Goal: Check status: Check status

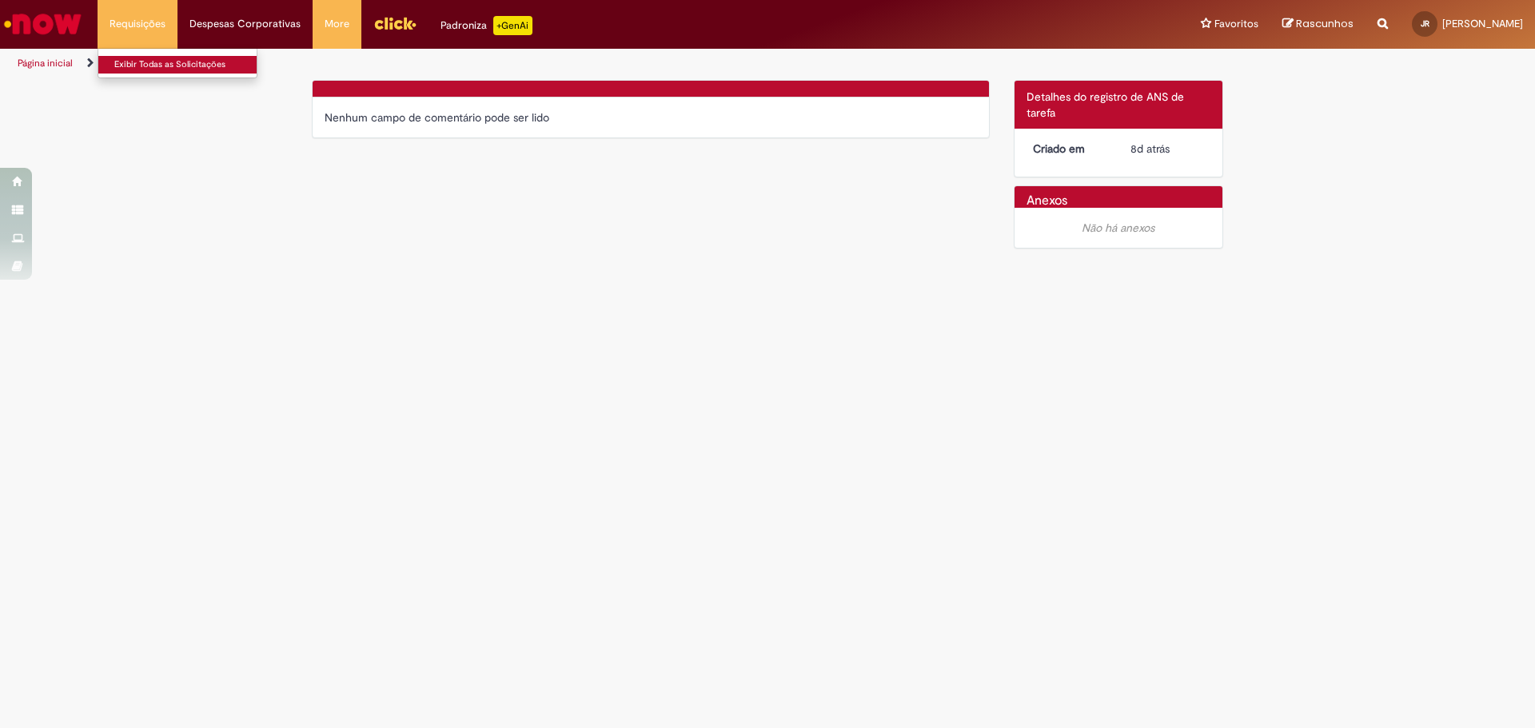
click at [142, 61] on link "Exibir Todas as Solicitações" at bounding box center [186, 65] width 176 height 18
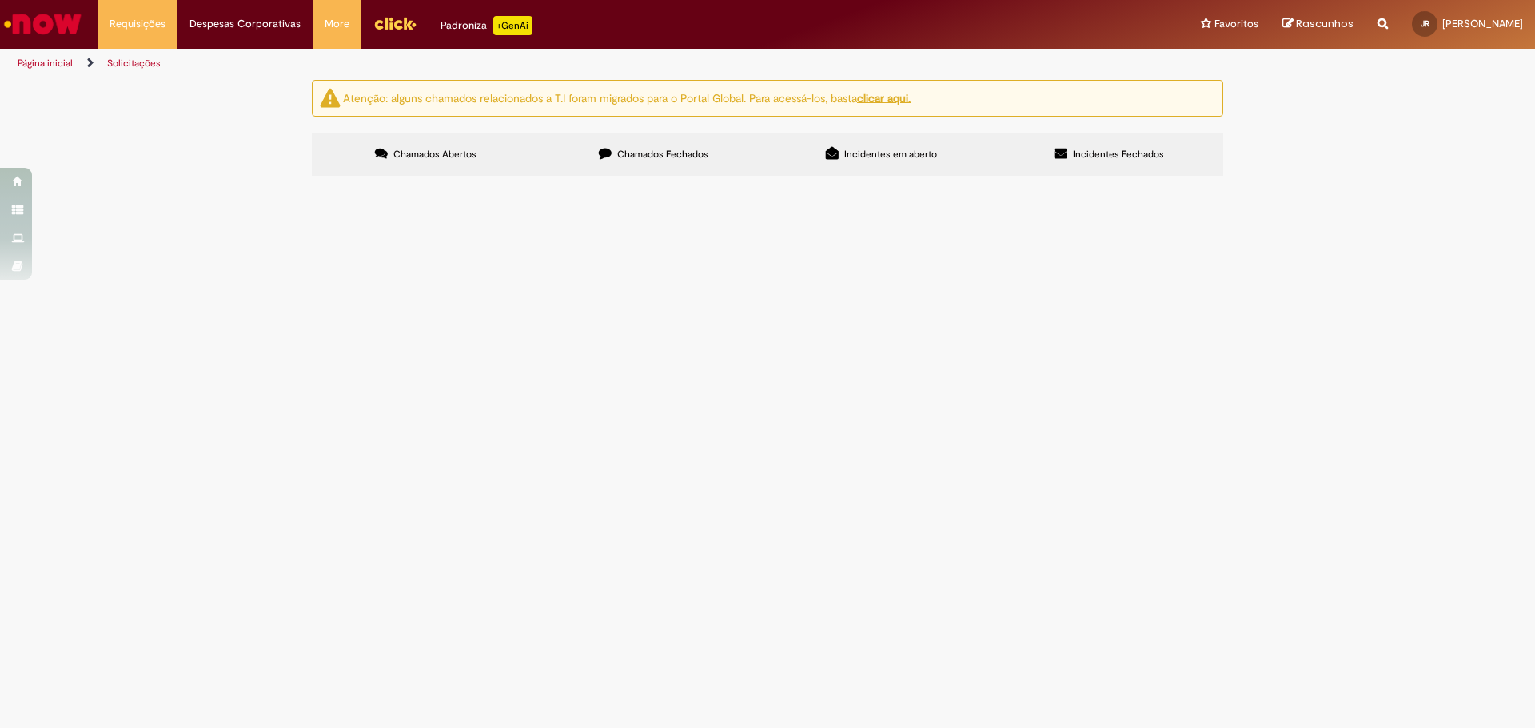
click at [631, 169] on label "Chamados Fechados" at bounding box center [654, 154] width 228 height 43
click at [844, 150] on span "Incidentes em aberto" at bounding box center [890, 154] width 93 height 13
click at [1108, 145] on label "Incidentes Fechados" at bounding box center [1110, 154] width 228 height 43
click at [593, 133] on div "Chamados Abertos Chamados Fechados Incidentes em aberto Incidentes Fechados Ite…" at bounding box center [768, 133] width 912 height 0
click at [589, 164] on label "Chamados Fechados" at bounding box center [654, 154] width 228 height 43
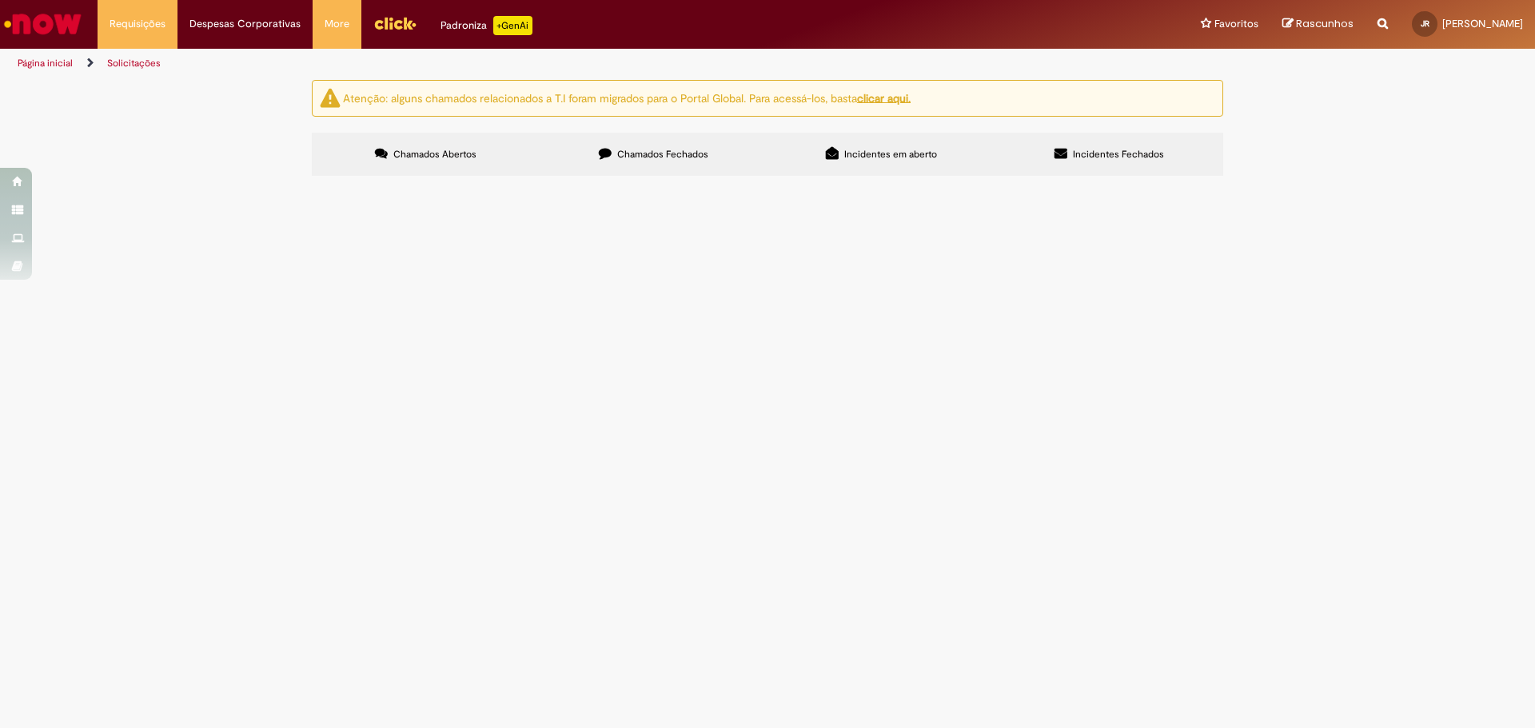
click at [469, 160] on span "Chamados Abertos" at bounding box center [434, 154] width 83 height 13
click at [616, 165] on label "Chamados Fechados" at bounding box center [654, 154] width 228 height 43
click at [0, 0] on td "[PERSON_NAME] anexo comprovante do email referente oposição ao desconto sindical" at bounding box center [0, 0] width 0 height 0
click at [0, 0] on span "[PERSON_NAME] anexo comprovante do email referente oposição ao desconto sindical" at bounding box center [0, 0] width 0 height 0
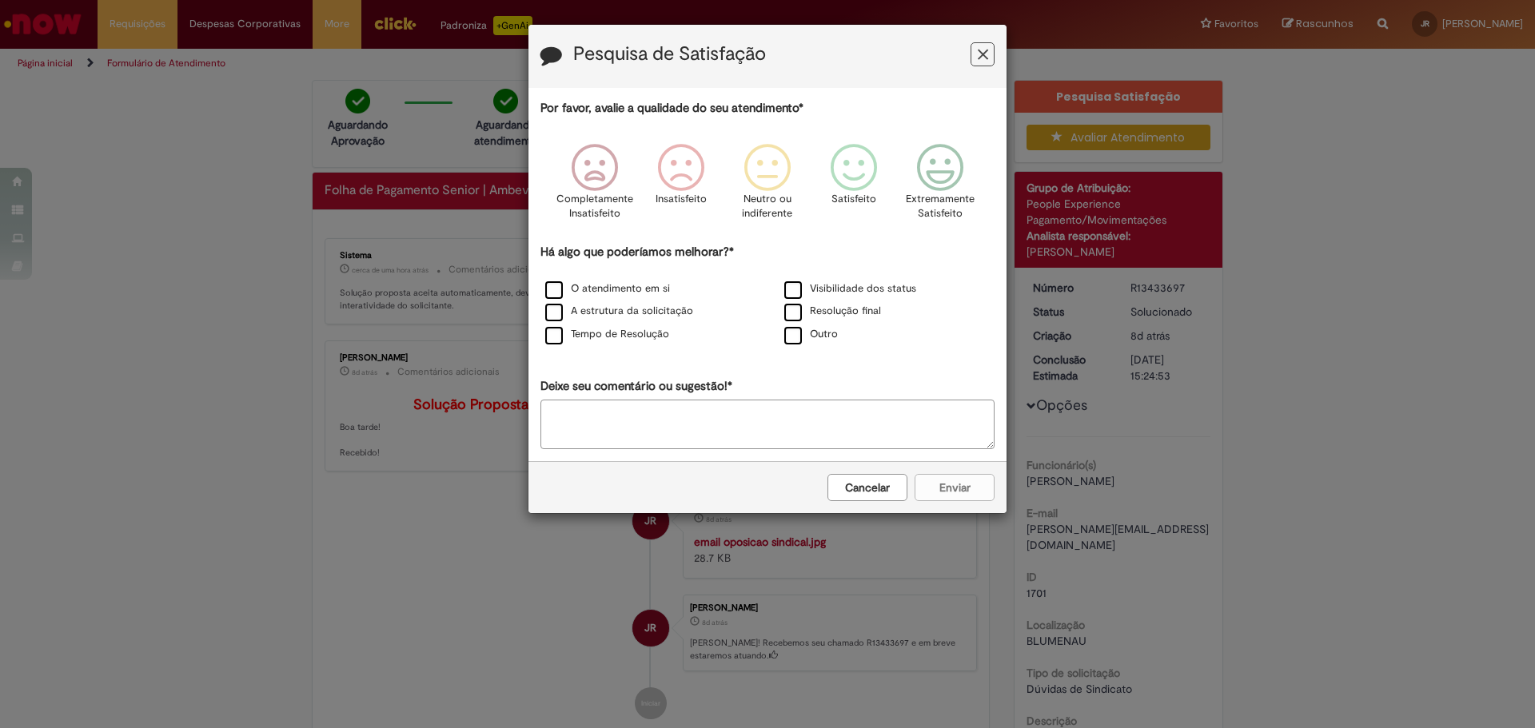
click at [985, 52] on icon "Feedback" at bounding box center [983, 54] width 10 height 17
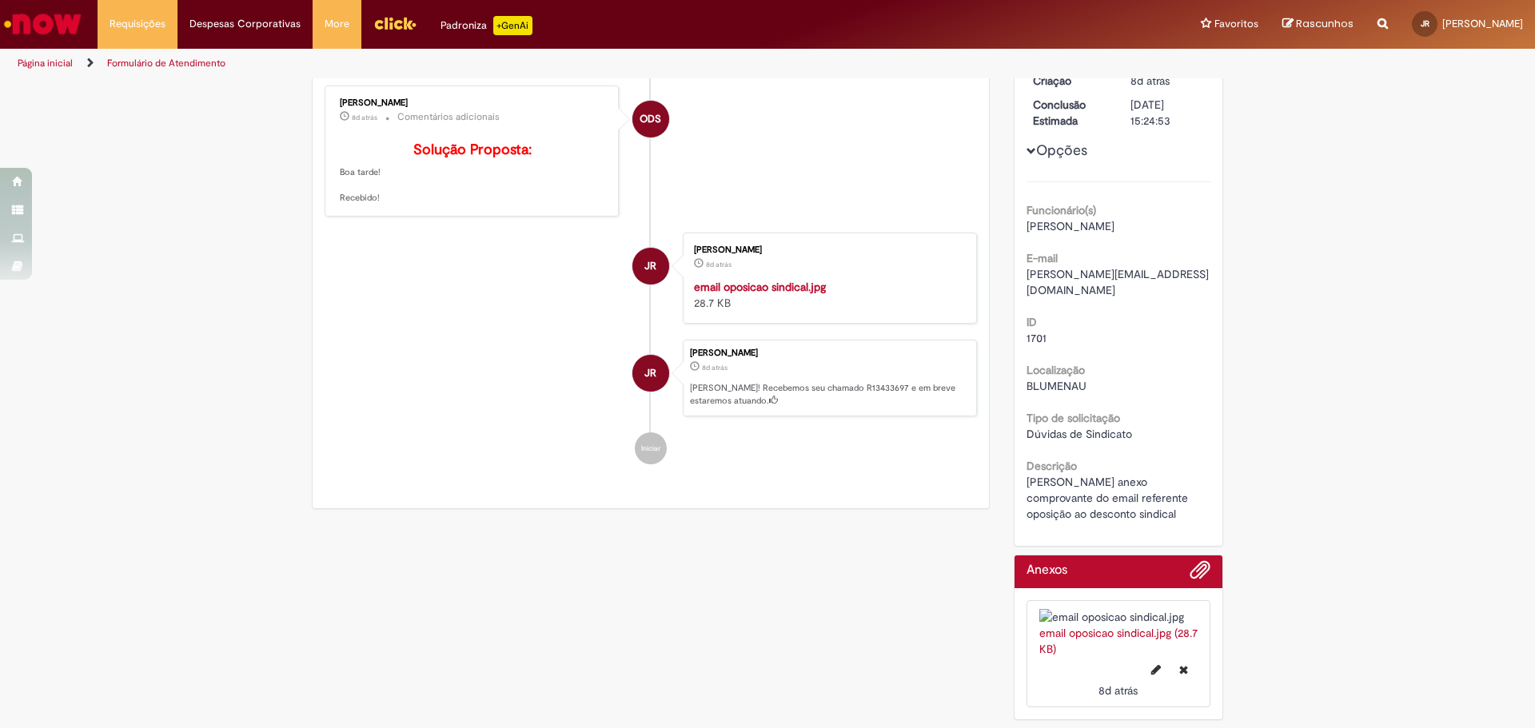
scroll to position [364, 0]
